Goal: Check status: Check status

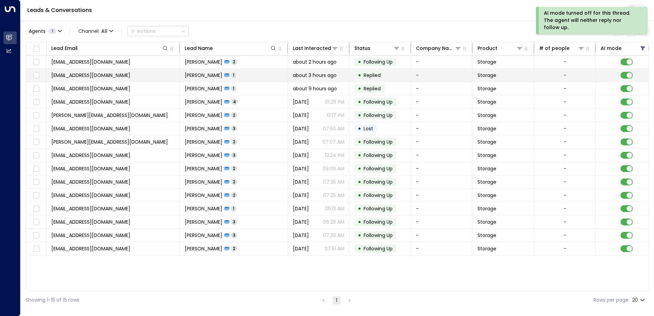
click at [277, 75] on td "[PERSON_NAME] 1" at bounding box center [234, 75] width 108 height 13
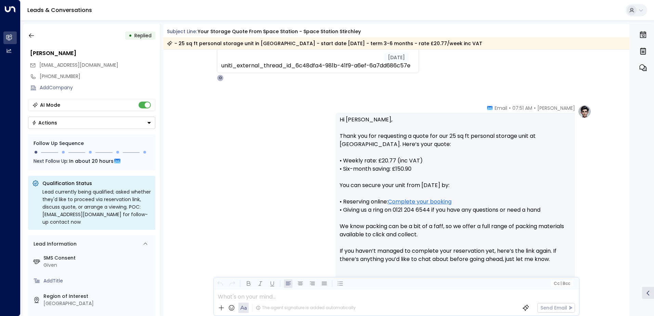
scroll to position [253, 0]
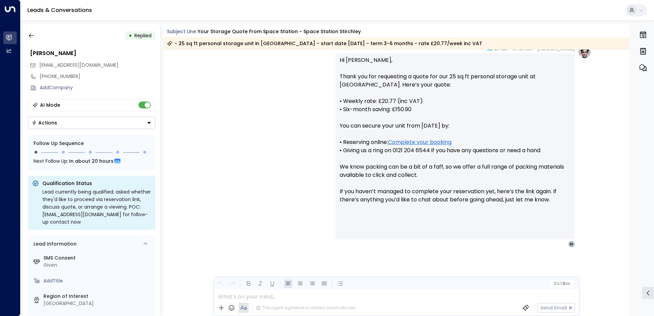
click at [153, 120] on button "Actions" at bounding box center [91, 123] width 127 height 12
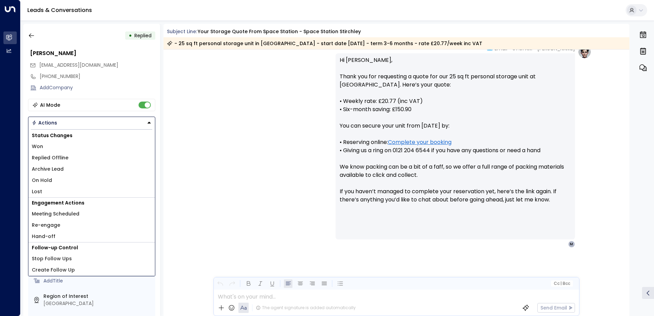
click at [147, 119] on button "Actions" at bounding box center [91, 123] width 127 height 12
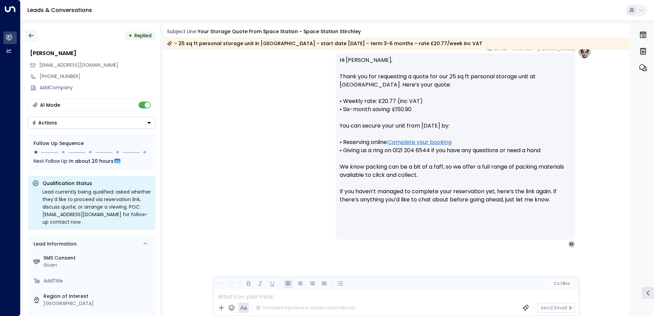
click at [33, 33] on icon "button" at bounding box center [31, 35] width 7 height 7
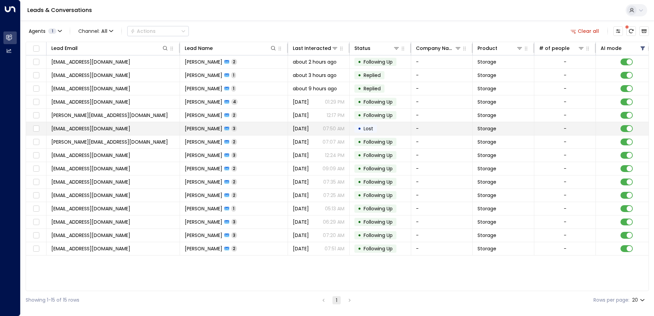
click at [383, 124] on td "• Lost" at bounding box center [381, 128] width 62 height 13
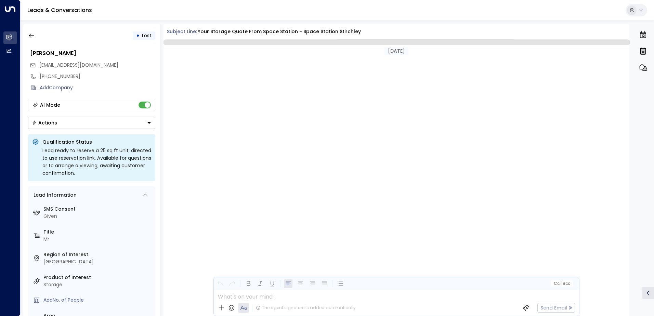
scroll to position [570, 0]
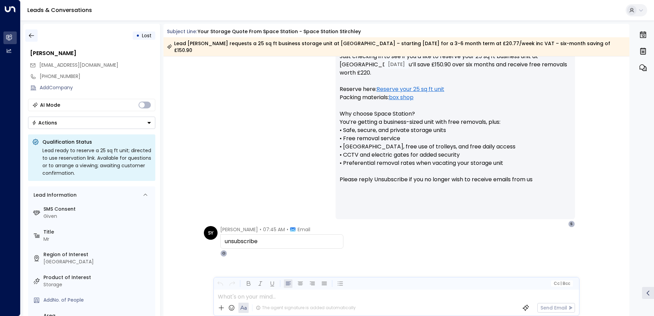
click at [33, 33] on icon "button" at bounding box center [31, 35] width 7 height 7
